Goal: Task Accomplishment & Management: Complete application form

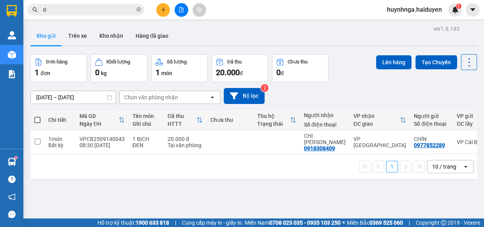
type input "d"
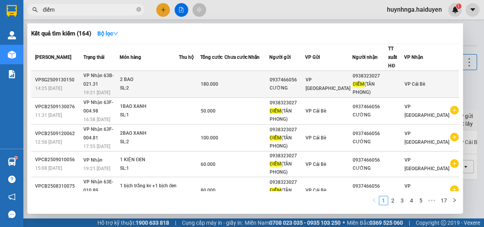
type input "điểm"
click at [189, 76] on td at bounding box center [190, 84] width 22 height 27
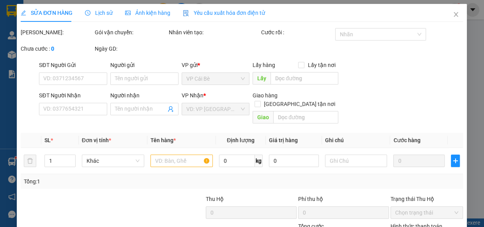
type input "0937466056"
type input "CƯỜNG"
type input "0938323027"
type input "ĐIỂM([GEOGRAPHIC_DATA])"
type input "180.000"
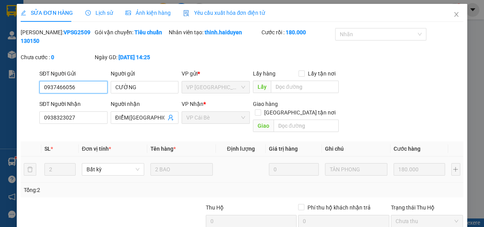
scroll to position [71, 0]
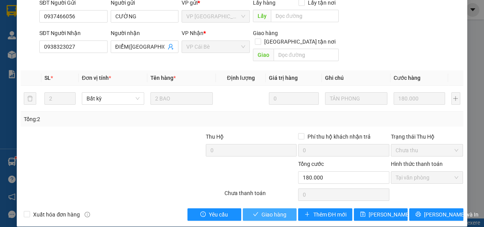
click at [265, 211] on span "Giao hàng" at bounding box center [274, 215] width 25 height 9
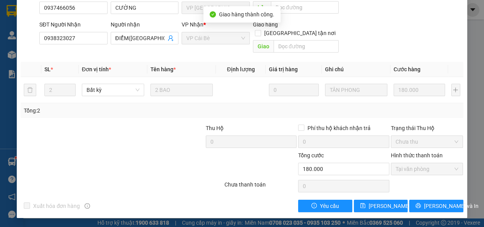
scroll to position [0, 0]
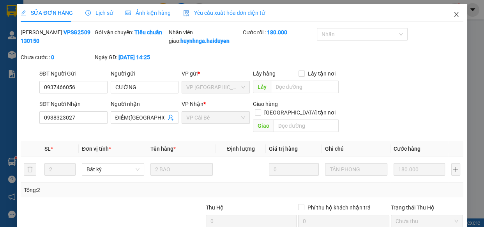
click at [453, 14] on icon "close" at bounding box center [456, 14] width 6 height 6
